Goal: Check status

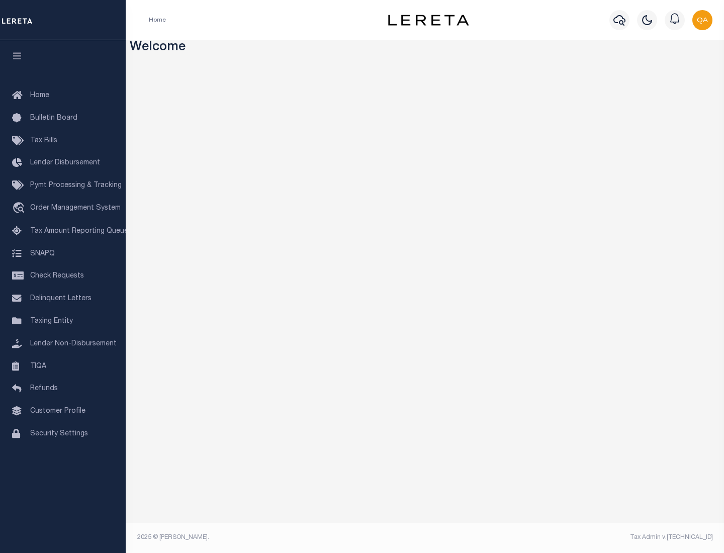
click at [63, 276] on span "Check Requests" at bounding box center [57, 275] width 54 height 7
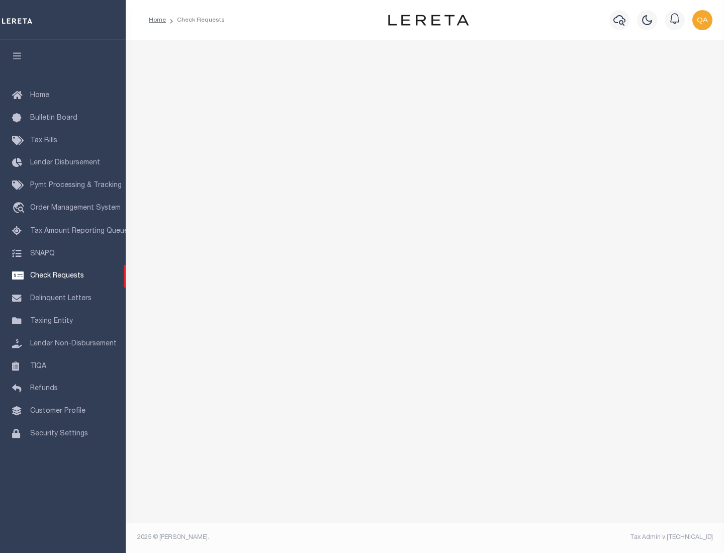
select select "50"
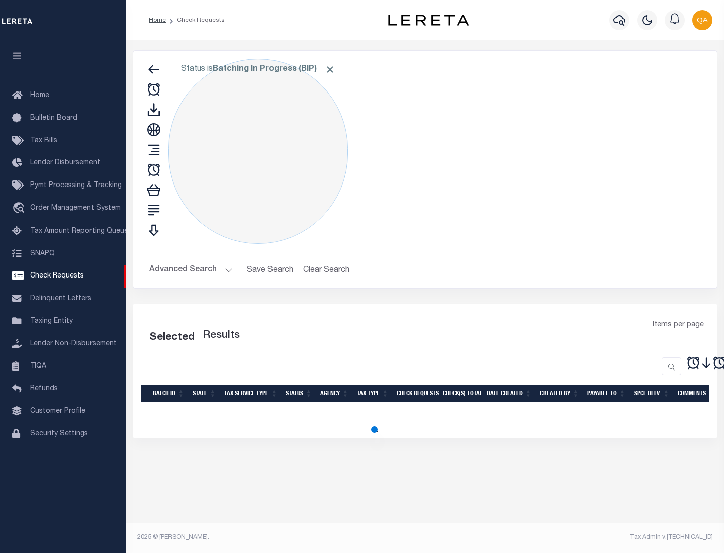
select select "50"
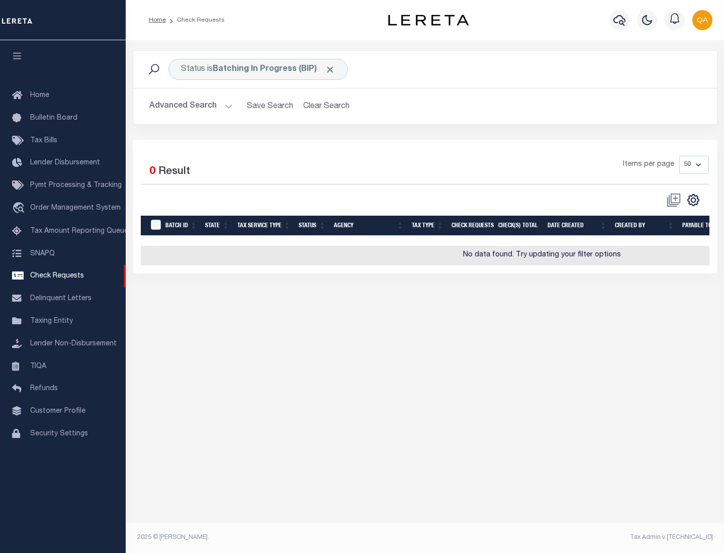
click at [330, 69] on span "Click to Remove" at bounding box center [330, 69] width 11 height 11
